Goal: Transaction & Acquisition: Book appointment/travel/reservation

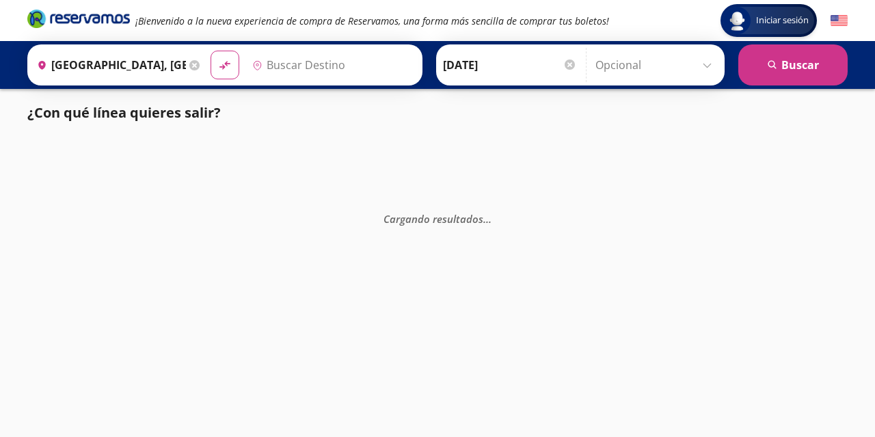
type input "[GEOGRAPHIC_DATA], [GEOGRAPHIC_DATA]"
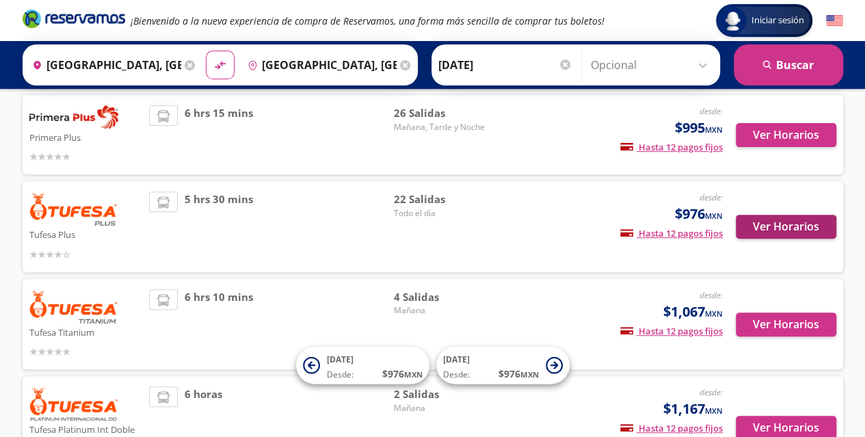
scroll to position [153, 0]
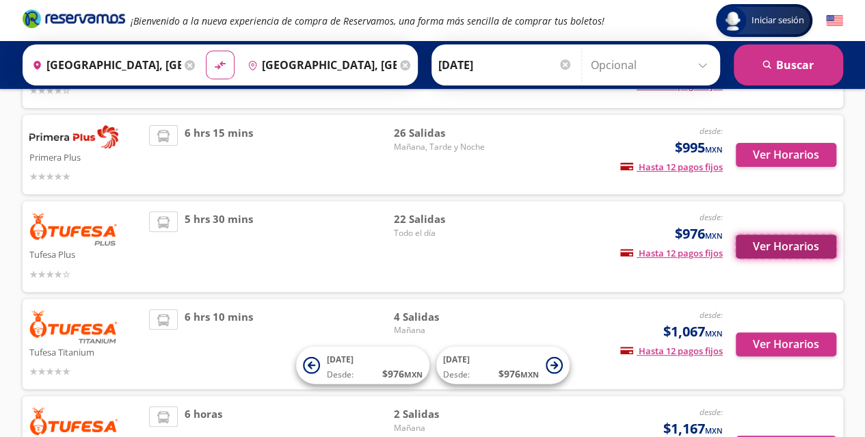
click at [778, 251] on button "Ver Horarios" at bounding box center [785, 246] width 100 height 24
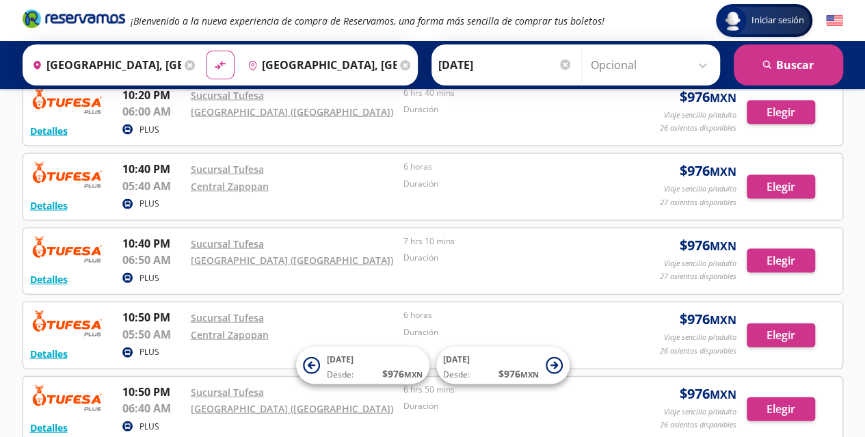
scroll to position [1468, 0]
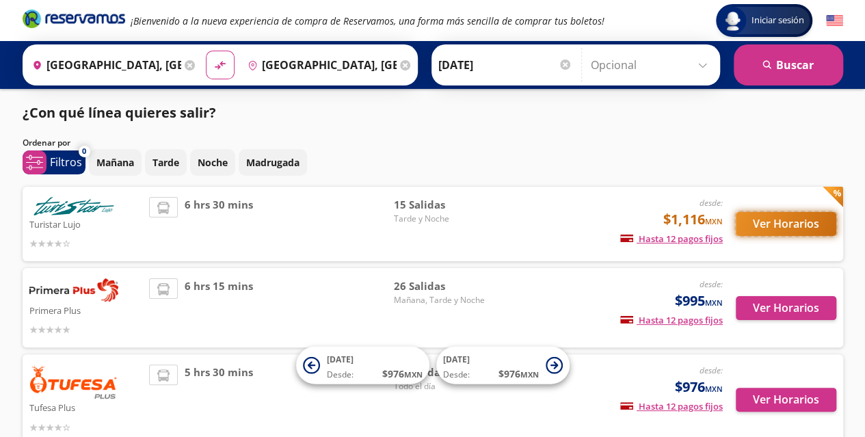
click at [782, 223] on button "Ver Horarios" at bounding box center [785, 224] width 100 height 24
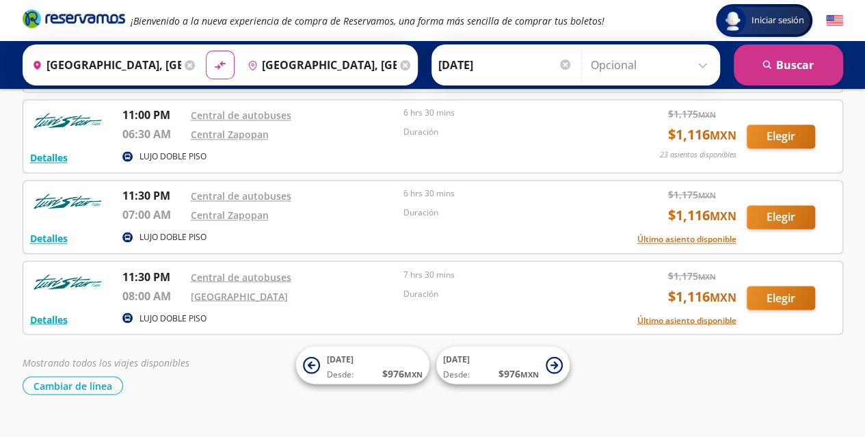
scroll to position [1050, 0]
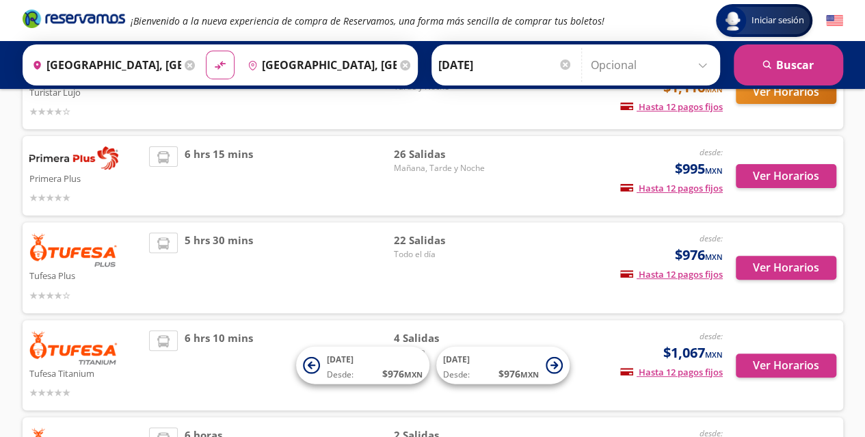
scroll to position [137, 0]
